Goal: Task Accomplishment & Management: Manage account settings

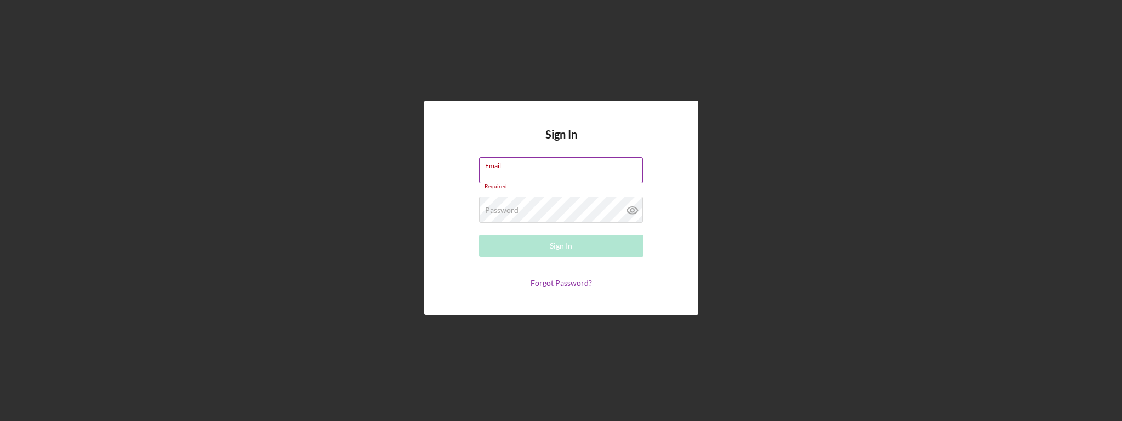
click at [510, 170] on input "Email" at bounding box center [561, 170] width 164 height 26
paste input "is [EMAIL_ADDRESS][DOMAIN_NAME]"
click at [493, 174] on input "is [EMAIL_ADDRESS][DOMAIN_NAME]" at bounding box center [561, 170] width 164 height 26
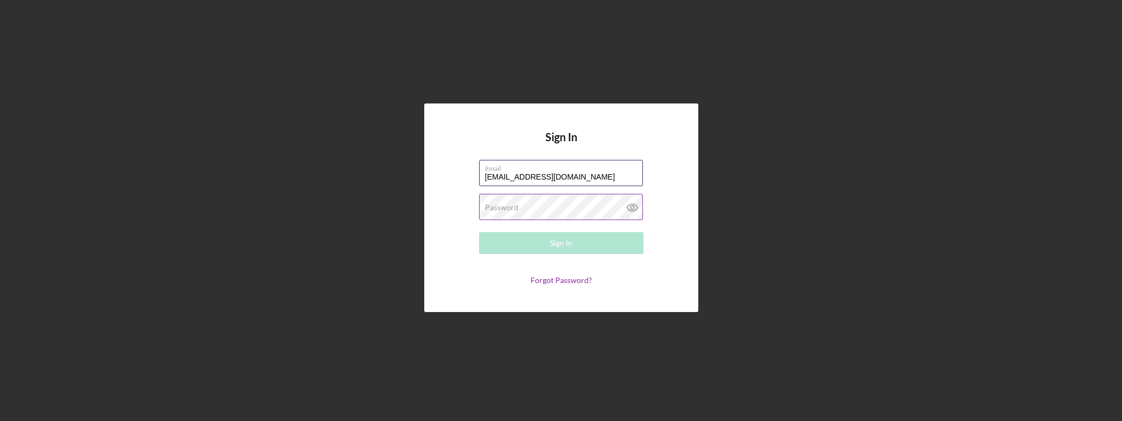
type input "[EMAIL_ADDRESS][DOMAIN_NAME]"
click at [507, 210] on label "Password" at bounding box center [501, 207] width 33 height 9
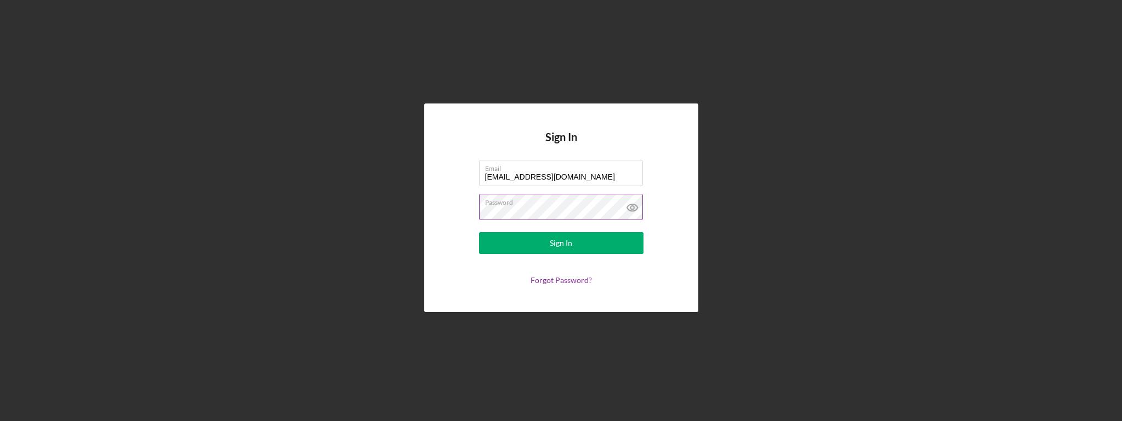
click at [479, 232] on button "Sign In" at bounding box center [561, 243] width 164 height 22
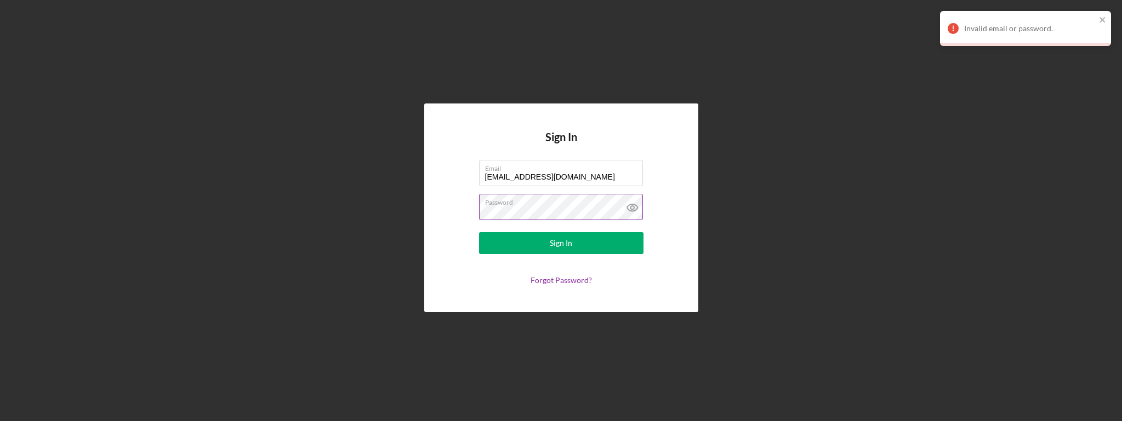
click at [631, 207] on icon at bounding box center [632, 207] width 27 height 27
click at [479, 232] on button "Sign In" at bounding box center [561, 243] width 164 height 22
click at [571, 248] on div "Sign In" at bounding box center [561, 243] width 22 height 22
